Goal: Transaction & Acquisition: Purchase product/service

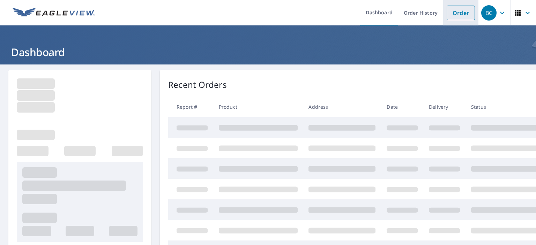
click at [459, 15] on link "Order" at bounding box center [460, 13] width 28 height 15
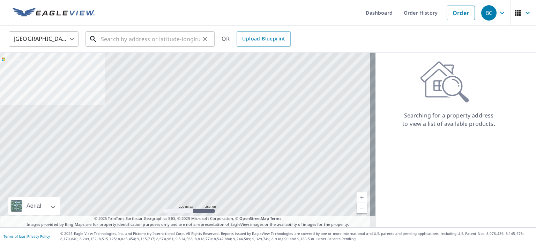
click at [167, 40] on input "text" at bounding box center [150, 39] width 99 height 20
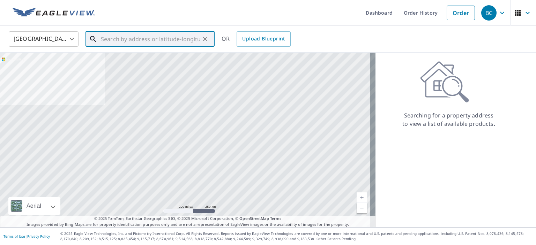
paste input "[STREET_ADDRESS][PERSON_NAME][PERSON_NAME]"
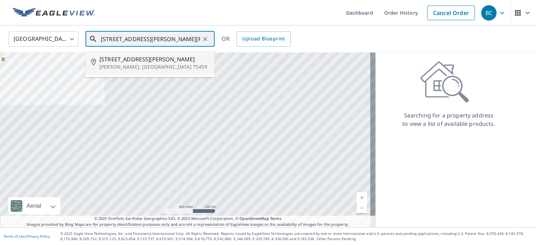
click at [153, 62] on span "[STREET_ADDRESS][PERSON_NAME]" at bounding box center [154, 59] width 110 height 8
type input "[STREET_ADDRESS][PERSON_NAME][PERSON_NAME]"
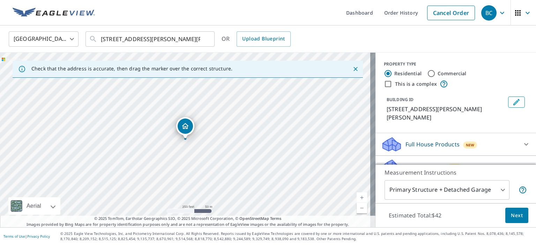
click at [357, 197] on link "Current Level 17, Zoom In" at bounding box center [361, 197] width 10 height 10
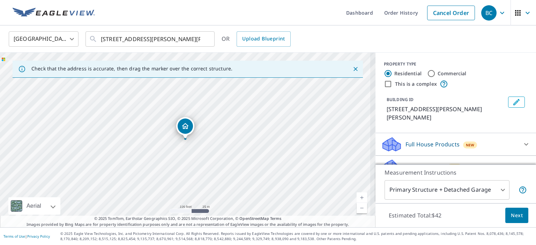
click at [357, 197] on link "Current Level 18, Zoom In" at bounding box center [361, 197] width 10 height 10
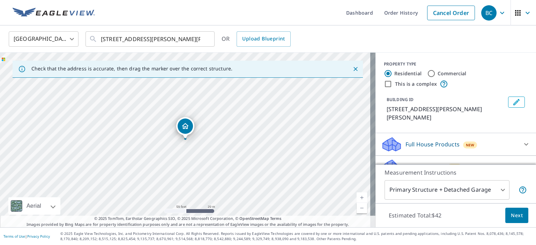
click at [357, 197] on link "Current Level 19, Zoom In" at bounding box center [361, 197] width 10 height 10
click at [358, 207] on link "Current Level 20, Zoom Out" at bounding box center [361, 208] width 10 height 10
click at [496, 190] on body "BC BC Dashboard Order History Cancel Order [DEMOGRAPHIC_DATA][GEOGRAPHIC_DATA] …" at bounding box center [268, 122] width 536 height 245
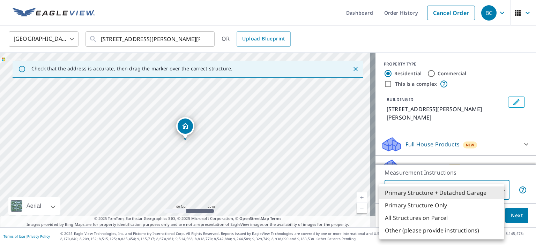
click at [496, 190] on li "Primary Structure + Detached Garage" at bounding box center [441, 193] width 125 height 13
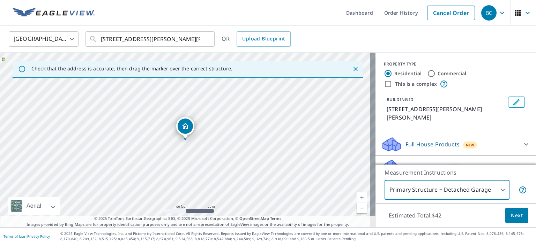
click at [516, 212] on span "Next" at bounding box center [517, 215] width 12 height 9
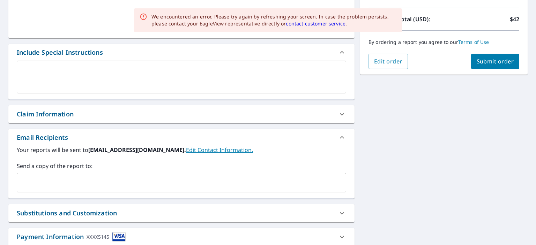
scroll to position [193, 0]
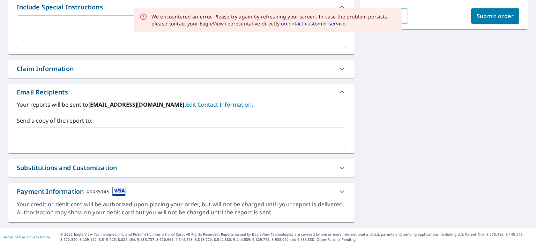
click at [204, 142] on input "text" at bounding box center [176, 137] width 312 height 13
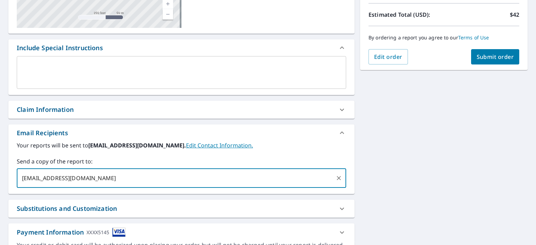
scroll to position [153, 0]
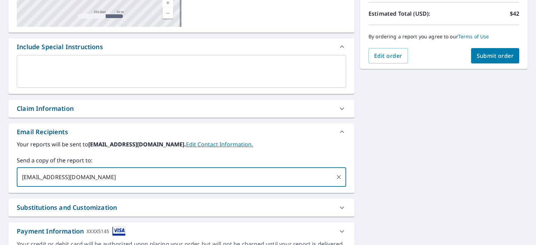
type input "[EMAIL_ADDRESS][DOMAIN_NAME]"
click at [482, 55] on span "Submit order" at bounding box center [494, 56] width 37 height 8
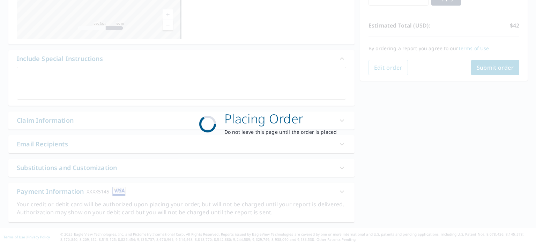
scroll to position [142, 0]
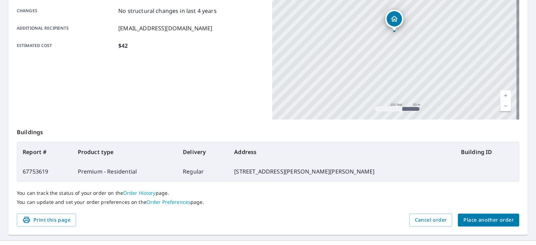
scroll to position [165, 0]
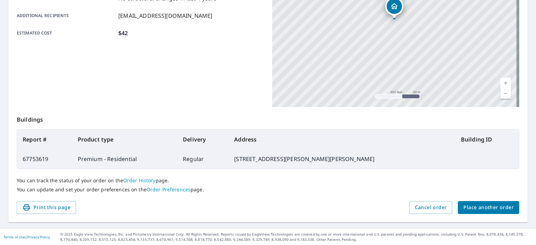
click at [467, 203] on span "Place another order" at bounding box center [488, 207] width 50 height 9
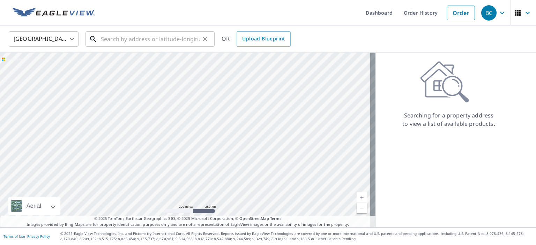
click at [172, 36] on input "text" at bounding box center [150, 39] width 99 height 20
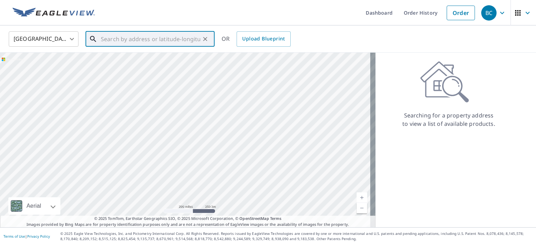
paste input "[STREET_ADDRESS][PERSON_NAME][PERSON_NAME]"
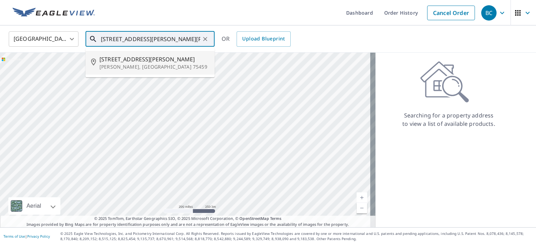
click at [141, 60] on span "[STREET_ADDRESS][PERSON_NAME]" at bounding box center [154, 59] width 110 height 8
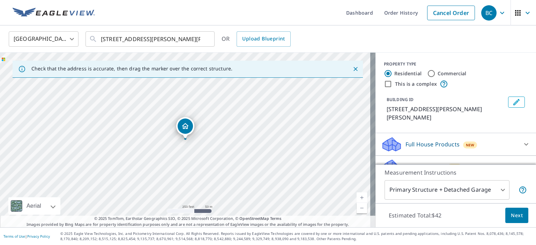
click at [356, 194] on link "Current Level 17, Zoom In" at bounding box center [361, 197] width 10 height 10
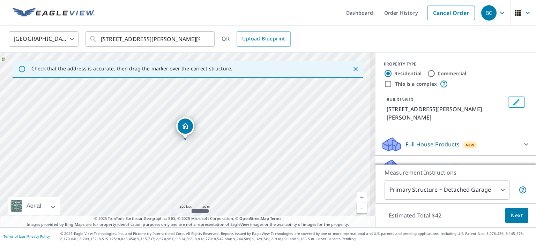
click at [356, 194] on link "Current Level 18, Zoom In" at bounding box center [361, 197] width 10 height 10
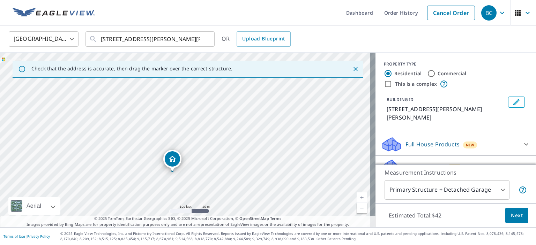
drag, startPoint x: 200, startPoint y: 144, endPoint x: 172, endPoint y: 165, distance: 34.6
click at [357, 198] on link "Current Level 18, Zoom In" at bounding box center [361, 197] width 10 height 10
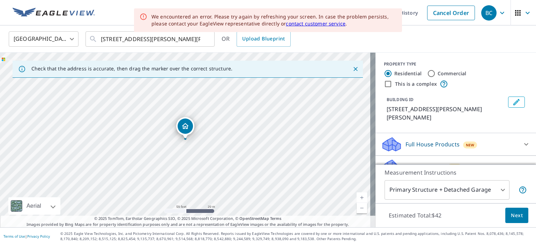
click at [357, 198] on link "Current Level 19, Zoom In" at bounding box center [361, 197] width 10 height 10
drag, startPoint x: 311, startPoint y: 144, endPoint x: 311, endPoint y: 152, distance: 7.3
click at [311, 151] on div "[STREET_ADDRESS][PERSON_NAME][PERSON_NAME]" at bounding box center [187, 140] width 375 height 175
click at [311, 153] on div "[STREET_ADDRESS][PERSON_NAME][PERSON_NAME]" at bounding box center [187, 140] width 375 height 175
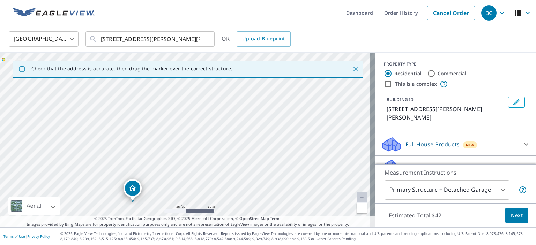
drag, startPoint x: 311, startPoint y: 153, endPoint x: 244, endPoint y: 201, distance: 82.1
click at [211, 242] on div "Dashboard Order History Cancel Order [DEMOGRAPHIC_DATA][GEOGRAPHIC_DATA] [GEOGR…" at bounding box center [268, 122] width 536 height 245
click at [338, 175] on div "[STREET_ADDRESS][PERSON_NAME][PERSON_NAME]" at bounding box center [187, 140] width 375 height 175
click at [356, 205] on link "Current Level 20, Zoom Out" at bounding box center [361, 208] width 10 height 10
click at [356, 206] on link "Current Level 19, Zoom Out" at bounding box center [361, 208] width 10 height 10
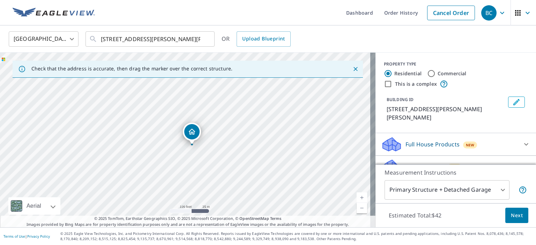
click at [356, 198] on link "Current Level 18, Zoom In" at bounding box center [361, 197] width 10 height 10
click at [356, 198] on link "Current Level 19, Zoom In" at bounding box center [361, 197] width 10 height 10
click at [192, 37] on input "[STREET_ADDRESS][PERSON_NAME][PERSON_NAME]" at bounding box center [150, 39] width 99 height 20
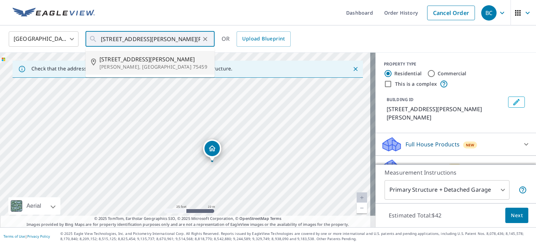
click at [352, 70] on icon "Close" at bounding box center [355, 69] width 7 height 7
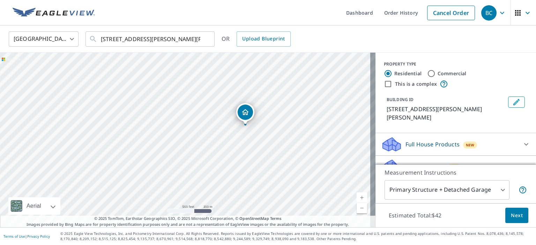
drag, startPoint x: 128, startPoint y: 110, endPoint x: 173, endPoint y: 123, distance: 47.1
click at [173, 123] on div "[STREET_ADDRESS][PERSON_NAME][PERSON_NAME]" at bounding box center [187, 140] width 375 height 175
click at [357, 198] on link "Current Level 16, Zoom In" at bounding box center [361, 197] width 10 height 10
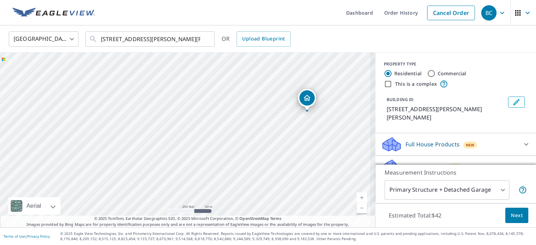
click at [357, 198] on link "Current Level 17, Zoom In" at bounding box center [361, 197] width 10 height 10
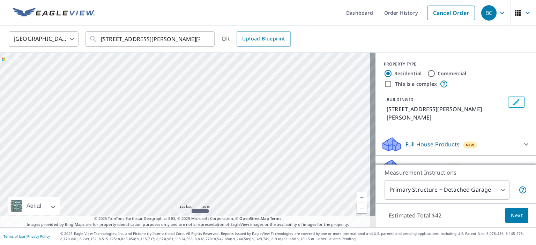
drag, startPoint x: 214, startPoint y: 109, endPoint x: 288, endPoint y: 111, distance: 74.3
click at [288, 111] on div "[STREET_ADDRESS][PERSON_NAME][PERSON_NAME]" at bounding box center [187, 140] width 375 height 175
click at [356, 197] on link "Current Level 18, Zoom In" at bounding box center [361, 197] width 10 height 10
drag, startPoint x: 229, startPoint y: 122, endPoint x: 236, endPoint y: 202, distance: 79.8
click at [236, 202] on div "[STREET_ADDRESS][PERSON_NAME][PERSON_NAME]" at bounding box center [187, 140] width 375 height 175
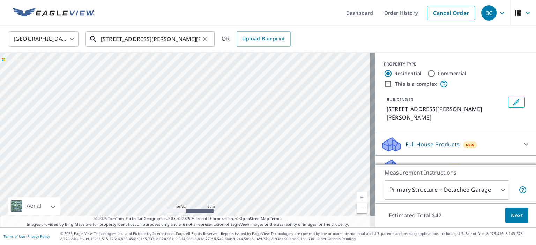
click at [114, 37] on input "[STREET_ADDRESS][PERSON_NAME][PERSON_NAME]" at bounding box center [150, 39] width 99 height 20
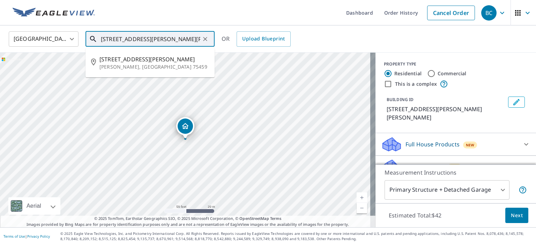
type input "[STREET_ADDRESS][PERSON_NAME][PERSON_NAME]"
